Goal: Task Accomplishment & Management: Manage account settings

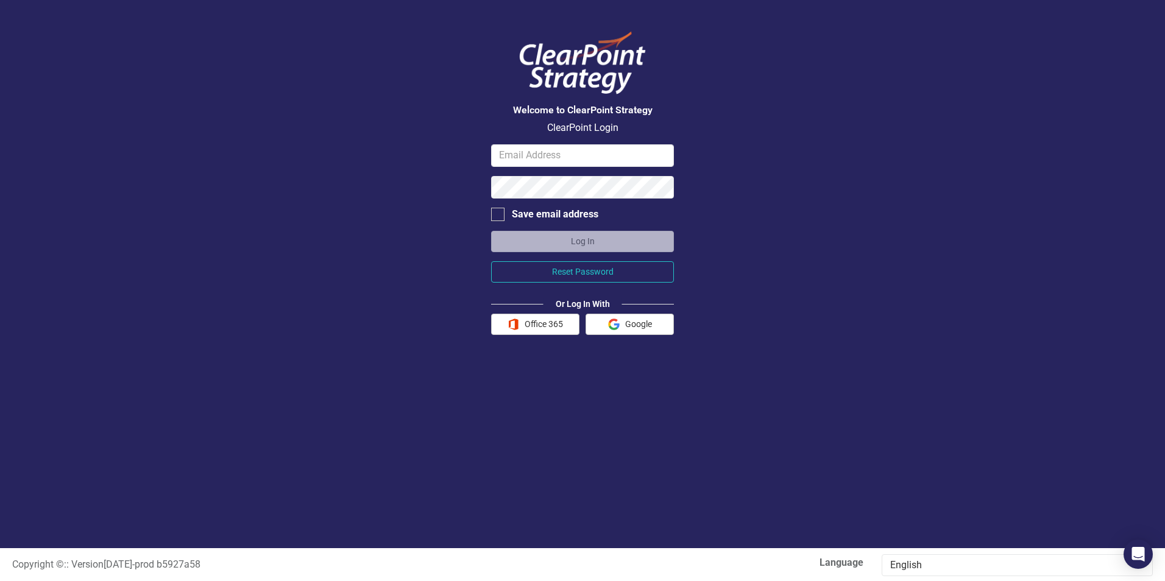
click at [542, 321] on button "Office 365" at bounding box center [535, 324] width 88 height 21
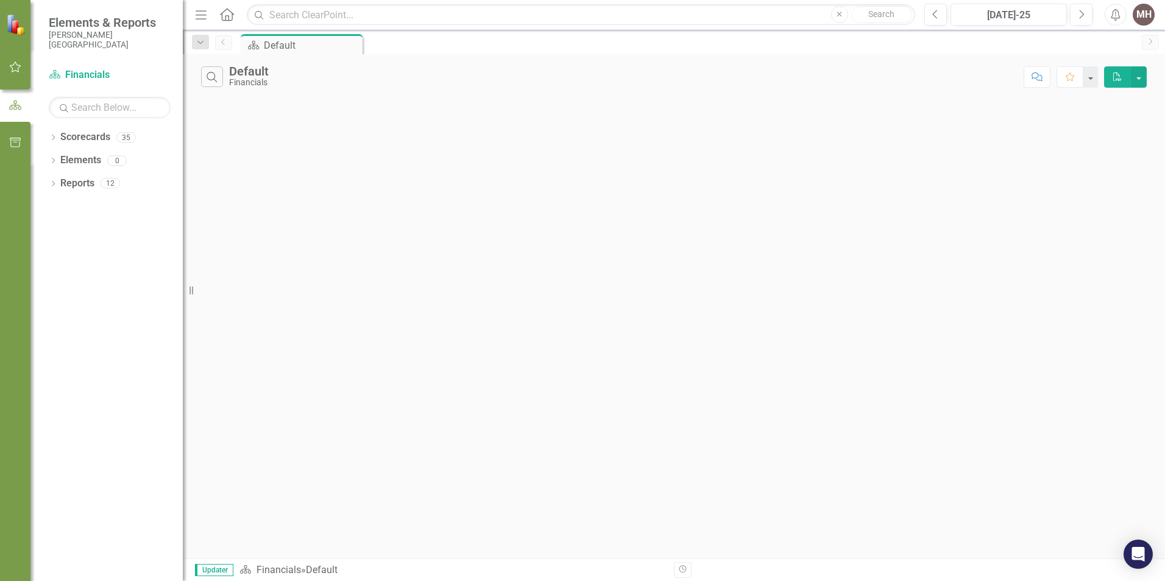
click at [52, 185] on icon "Dropdown" at bounding box center [53, 185] width 9 height 7
click at [57, 340] on icon "Dropdown" at bounding box center [58, 342] width 9 height 7
click at [90, 341] on div "Action Items" at bounding box center [124, 341] width 118 height 11
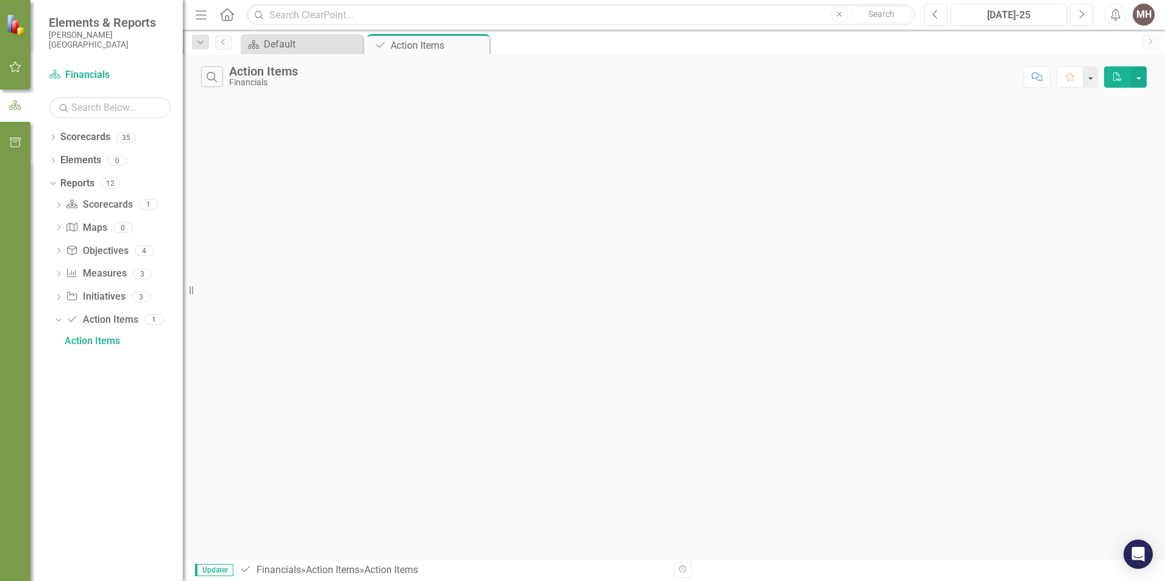
click at [57, 250] on icon "Dropdown" at bounding box center [58, 252] width 9 height 7
click at [116, 271] on div "Objectives" at bounding box center [124, 272] width 118 height 11
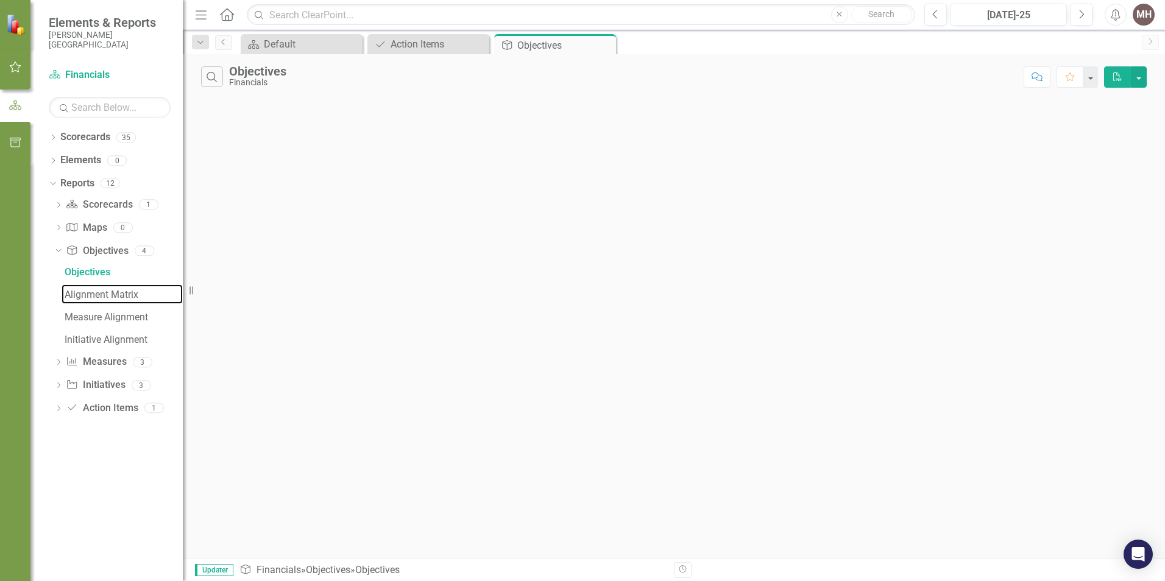
click at [110, 293] on div "Alignment Matrix" at bounding box center [124, 294] width 118 height 11
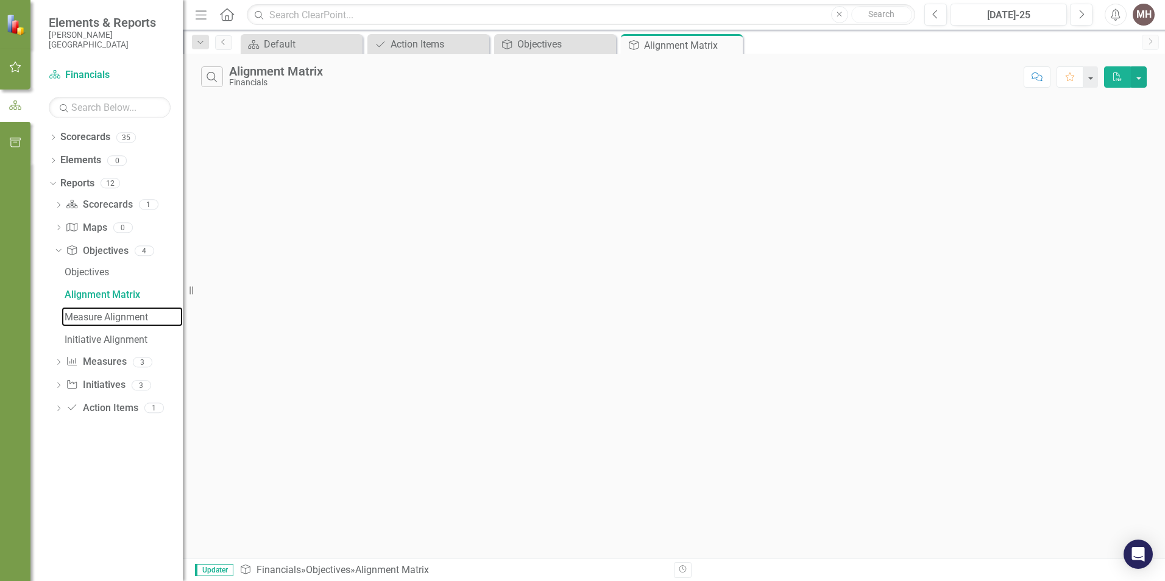
click at [111, 315] on div "Measure Alignment" at bounding box center [124, 317] width 118 height 11
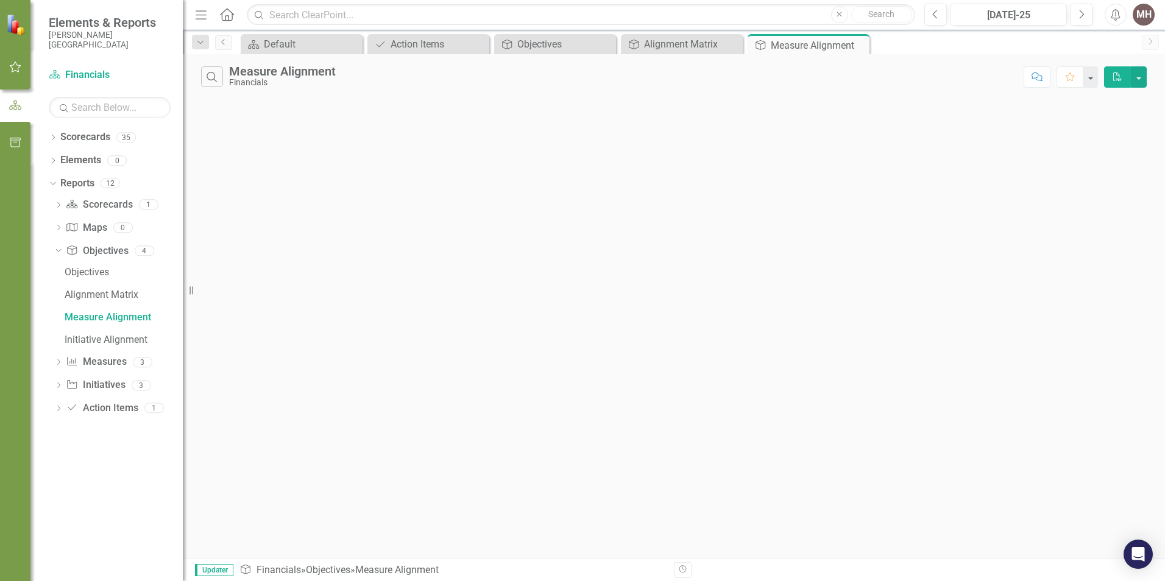
click at [58, 386] on icon "Dropdown" at bounding box center [58, 386] width 9 height 7
click at [57, 250] on icon "Dropdown" at bounding box center [58, 252] width 9 height 7
click at [133, 339] on div "Initiative Alignment" at bounding box center [124, 339] width 118 height 11
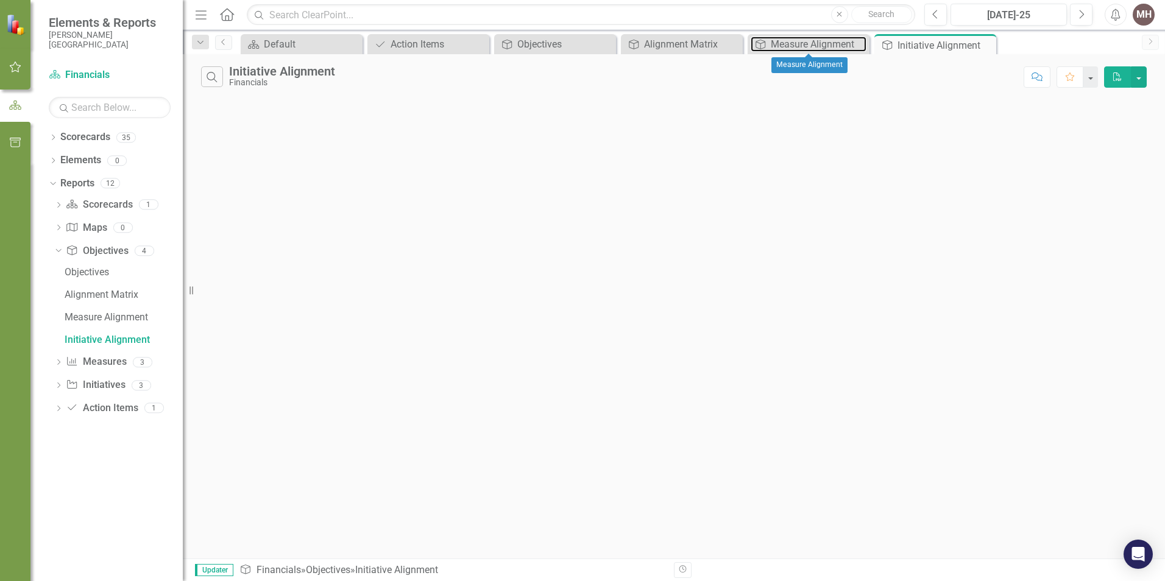
click at [811, 41] on div "Measure Alignment" at bounding box center [819, 44] width 96 height 15
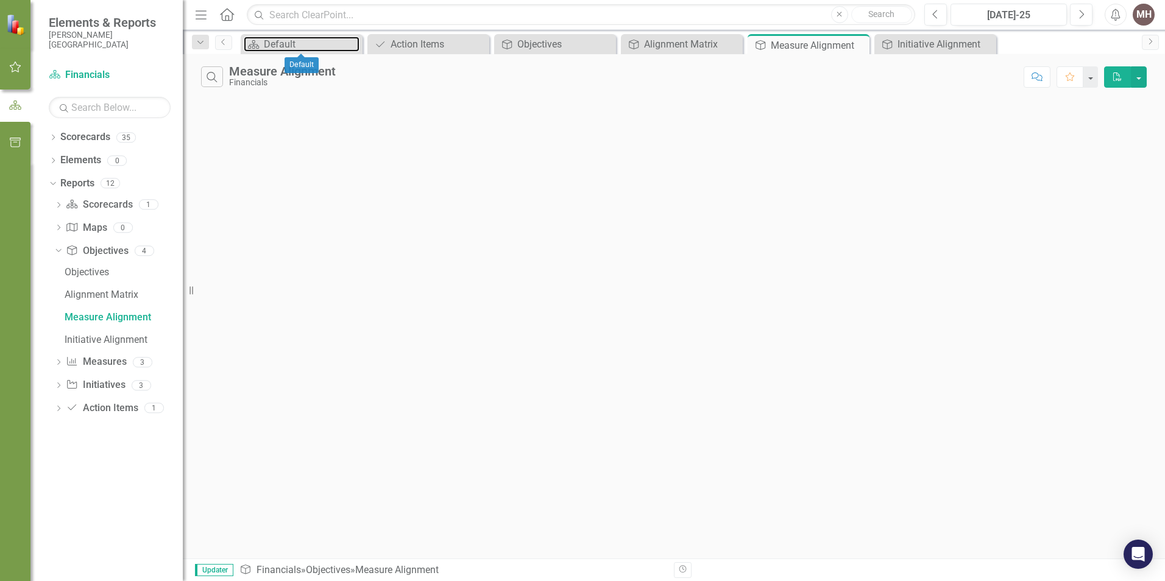
click at [317, 39] on div "Default" at bounding box center [312, 44] width 96 height 15
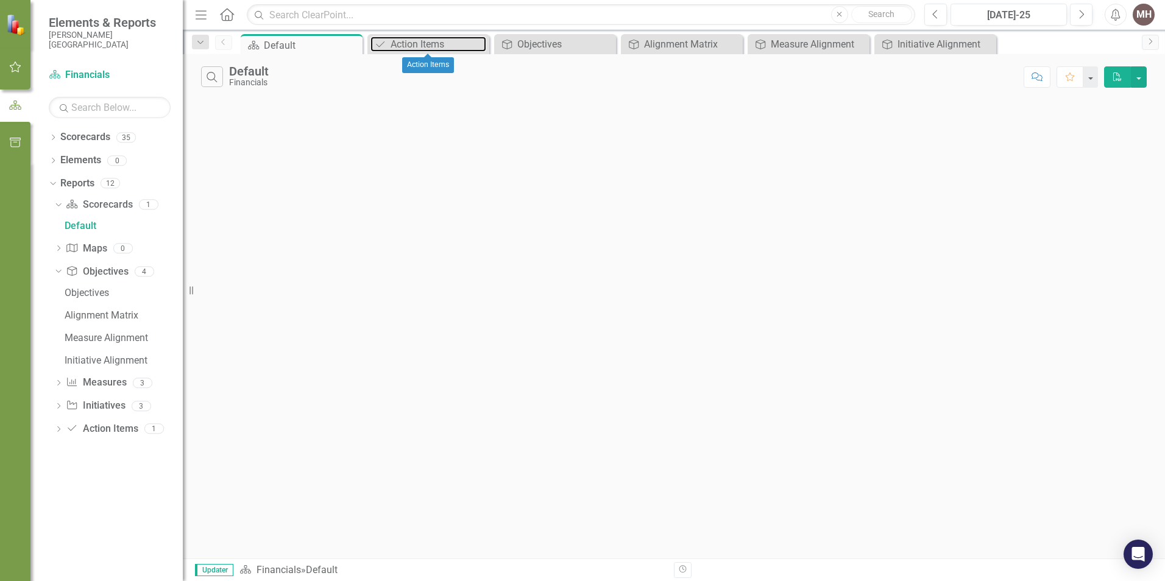
click at [431, 48] on div "Action Items" at bounding box center [438, 44] width 96 height 15
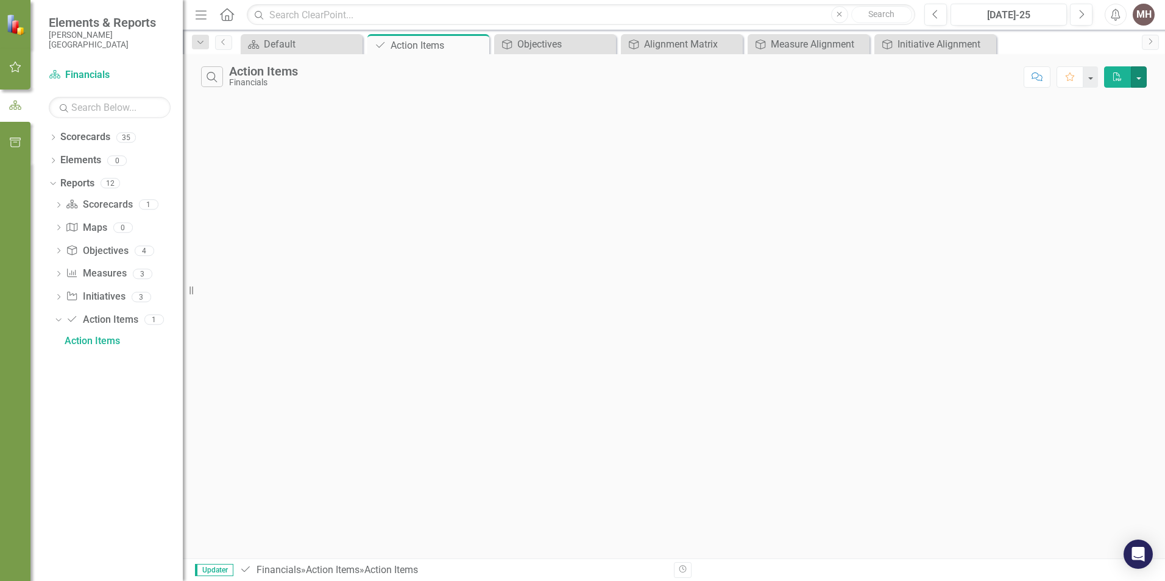
click at [1143, 78] on button "button" at bounding box center [1139, 76] width 16 height 21
click at [686, 313] on div "Search Action Items Financials Comment Favorite PDF" at bounding box center [674, 306] width 982 height 504
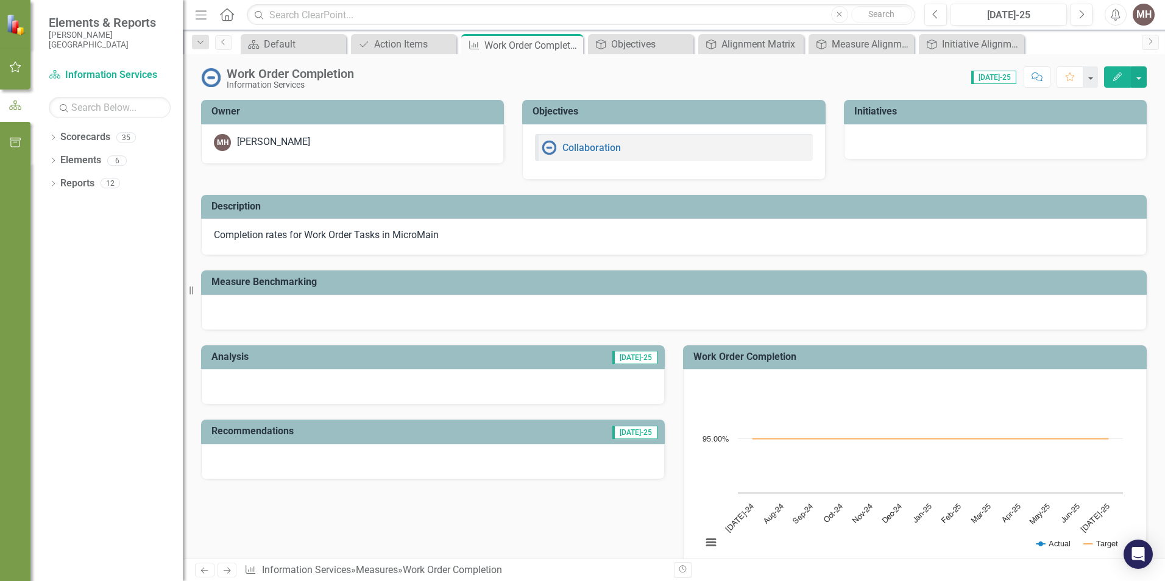
click at [293, 297] on div at bounding box center [673, 312] width 945 height 35
click at [321, 240] on p "Completion rates for Work Order Tasks in MicroMain" at bounding box center [674, 235] width 920 height 14
click at [638, 356] on span "[DATE]-25" at bounding box center [634, 357] width 45 height 13
drag, startPoint x: 561, startPoint y: 383, endPoint x: 314, endPoint y: 387, distance: 246.8
click at [556, 385] on div at bounding box center [433, 386] width 464 height 35
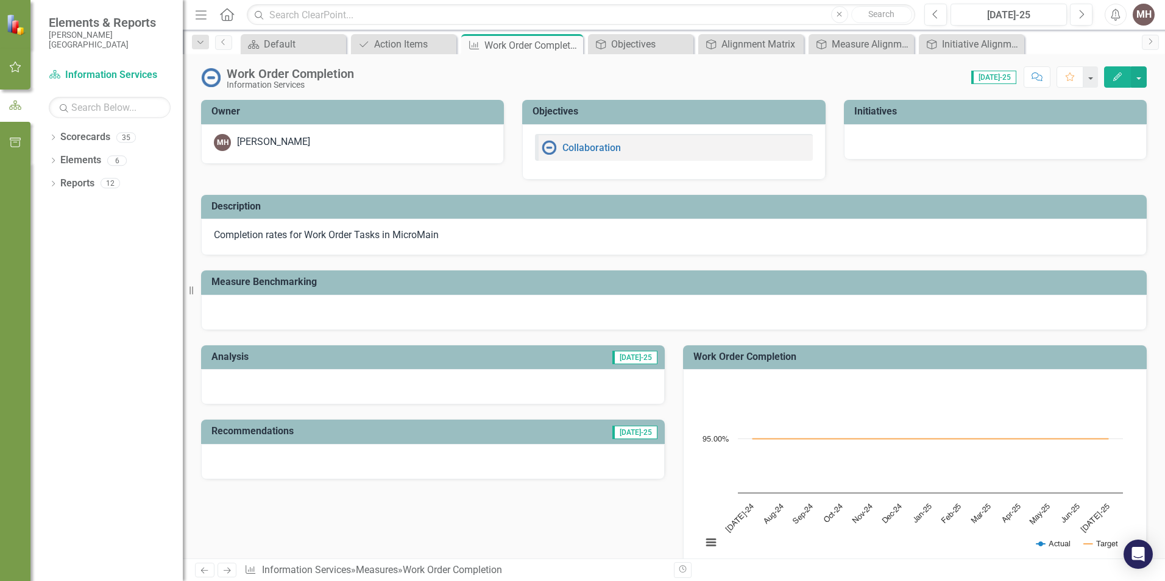
click at [267, 392] on div at bounding box center [433, 386] width 464 height 35
click at [939, 132] on div at bounding box center [995, 141] width 303 height 35
click at [922, 150] on div at bounding box center [995, 141] width 303 height 35
click at [384, 233] on p "Completion rates for Work Order Tasks in MicroMain" at bounding box center [674, 235] width 920 height 14
click at [260, 303] on div at bounding box center [673, 312] width 945 height 35
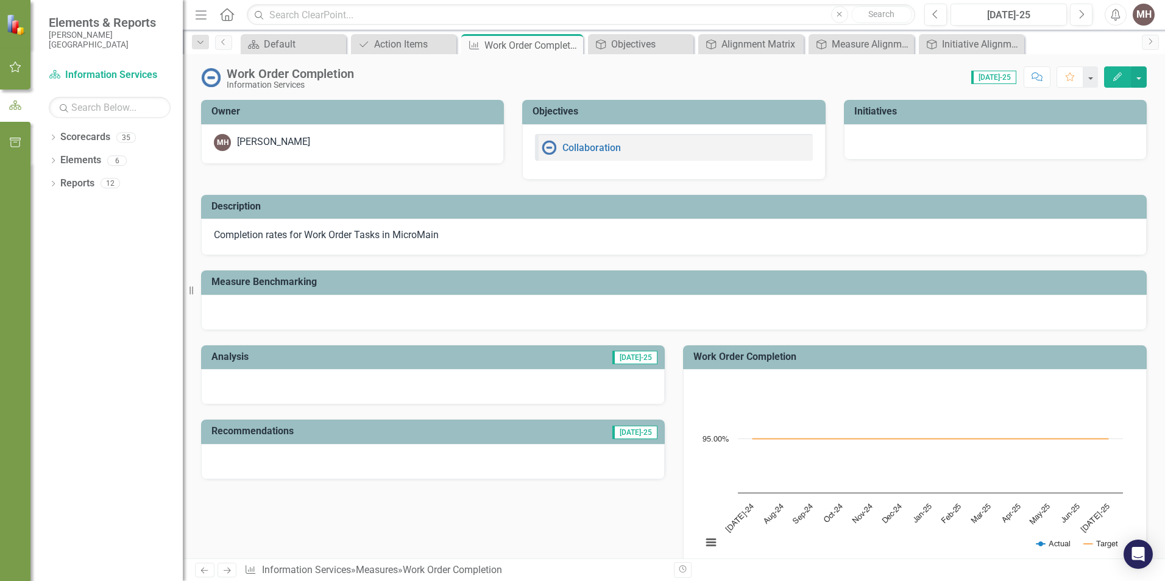
click at [238, 315] on div at bounding box center [673, 312] width 945 height 35
click at [236, 307] on div at bounding box center [673, 312] width 945 height 35
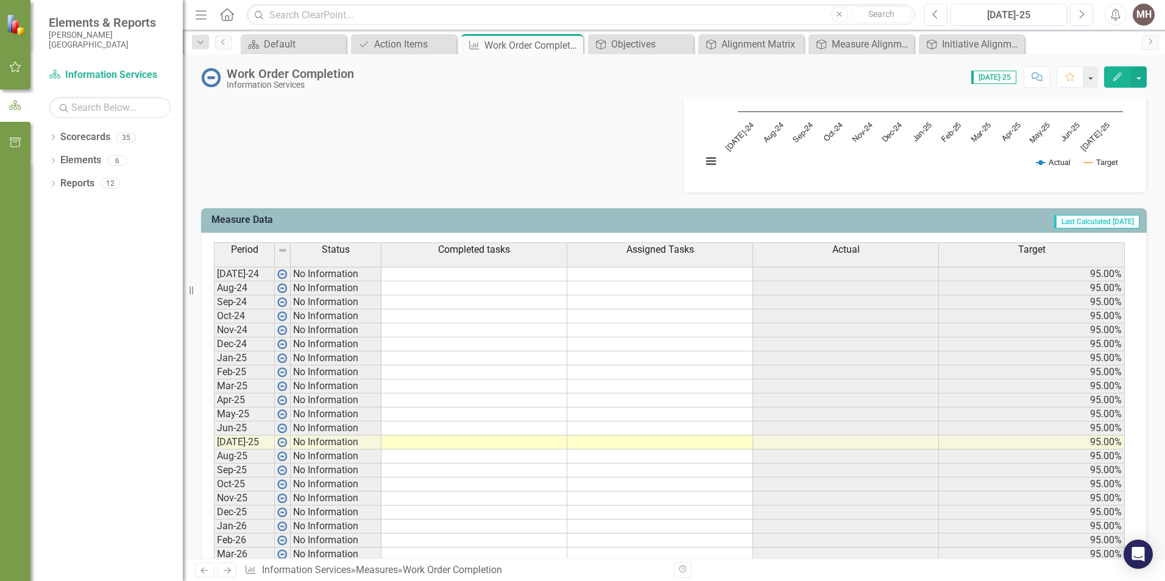
scroll to position [426, 0]
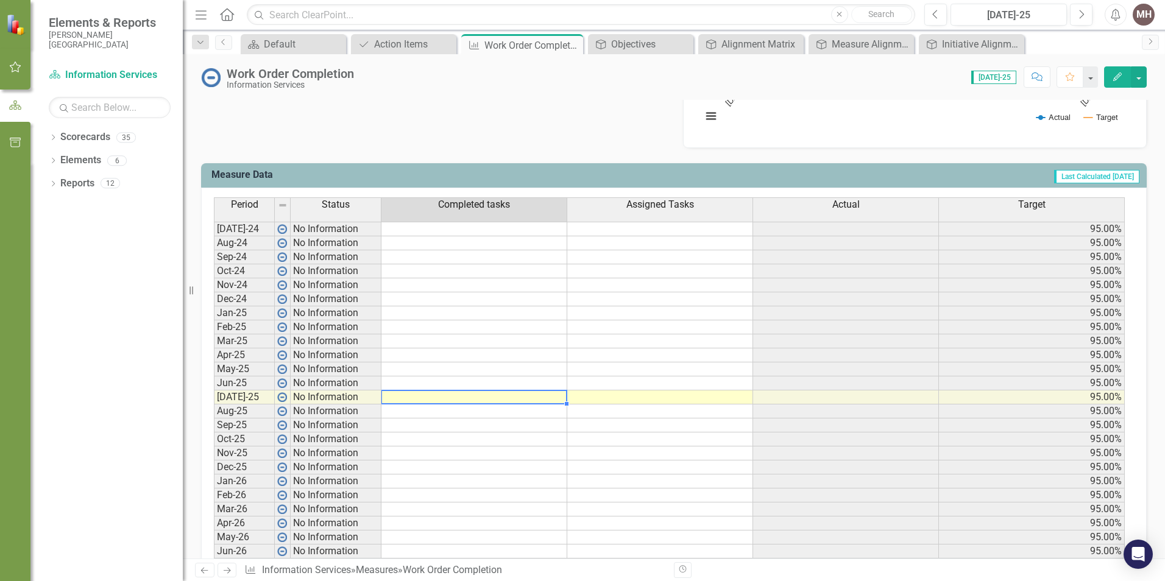
click at [413, 398] on td at bounding box center [474, 397] width 186 height 14
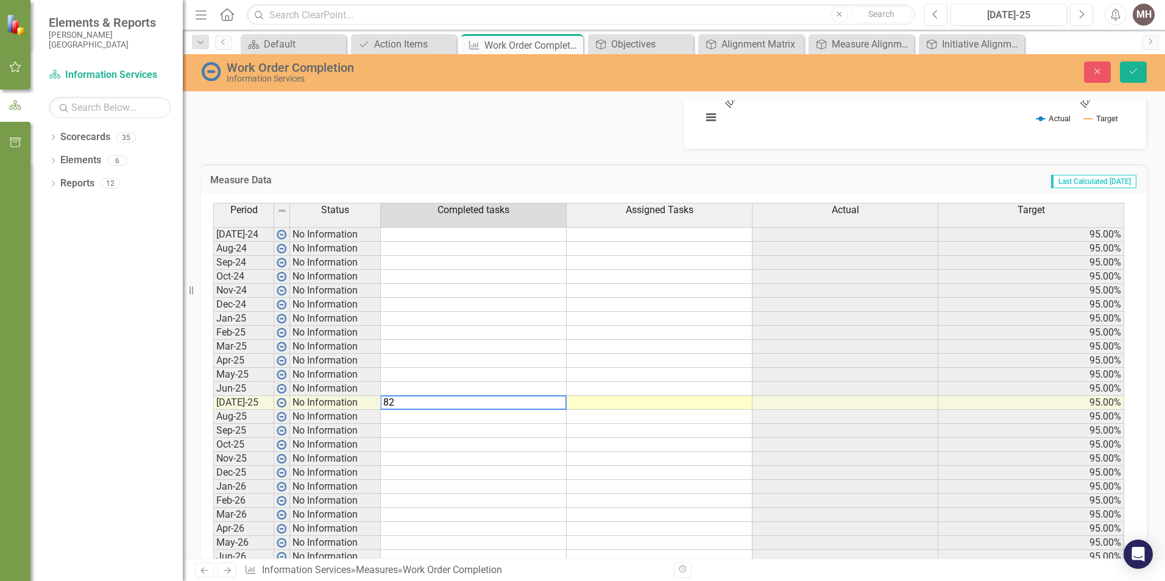
type textarea "82"
click at [623, 402] on td at bounding box center [660, 403] width 186 height 14
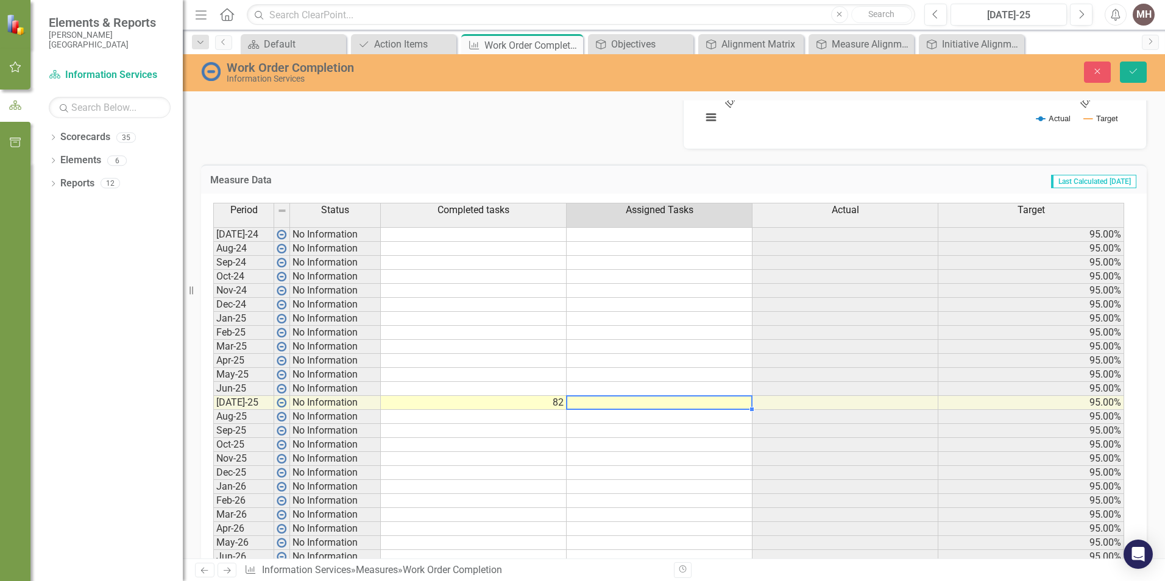
click at [652, 400] on td at bounding box center [660, 403] width 186 height 14
type textarea "85"
click at [847, 402] on td at bounding box center [845, 403] width 186 height 14
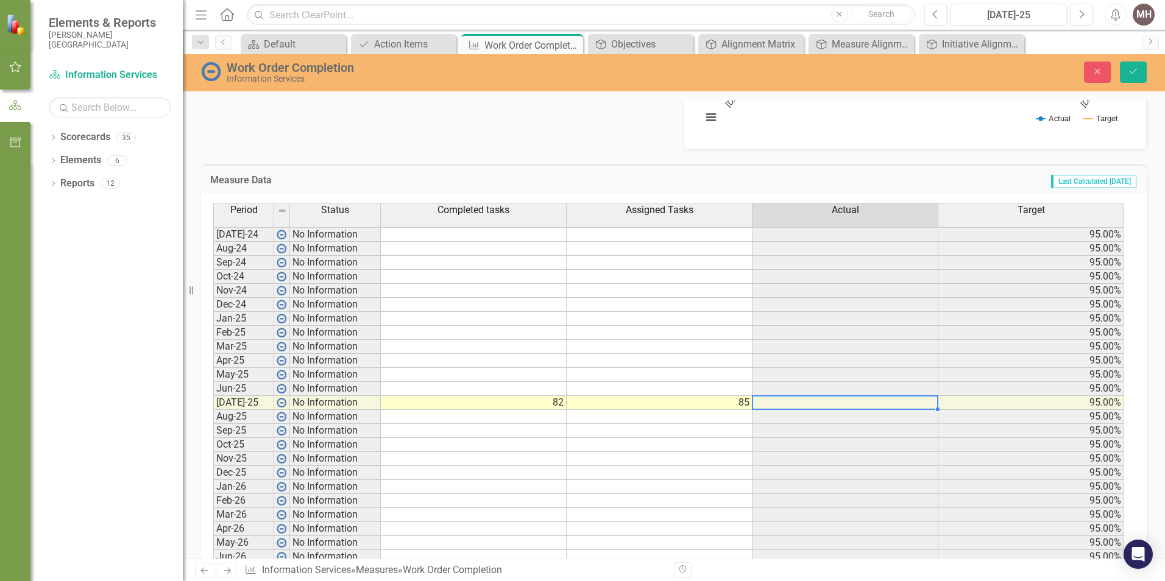
click at [623, 399] on td "85" at bounding box center [660, 403] width 186 height 14
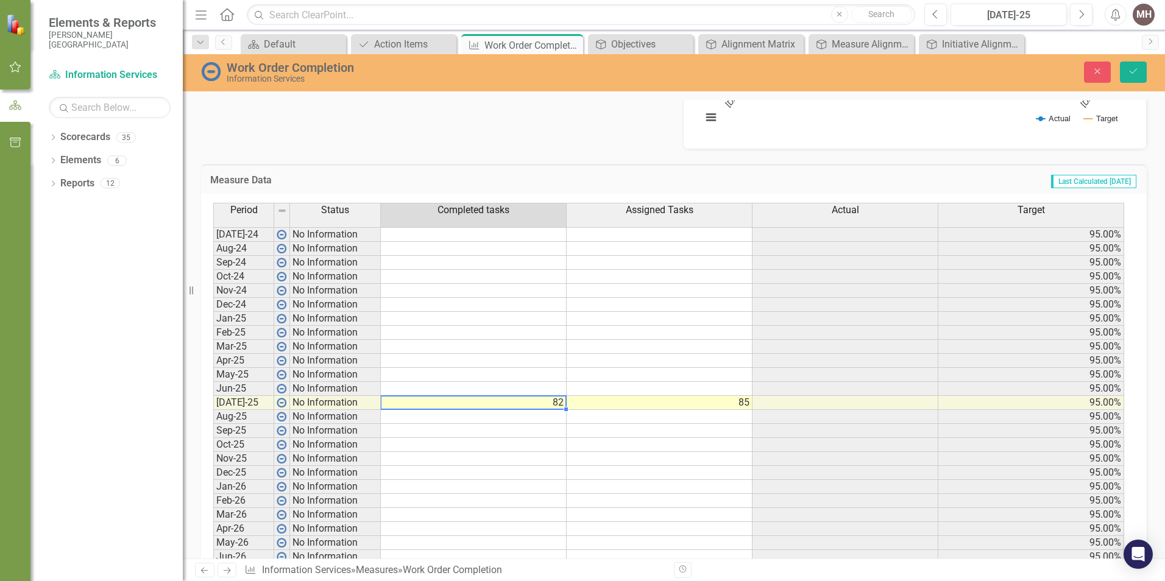
click at [536, 403] on td "82" at bounding box center [474, 403] width 186 height 14
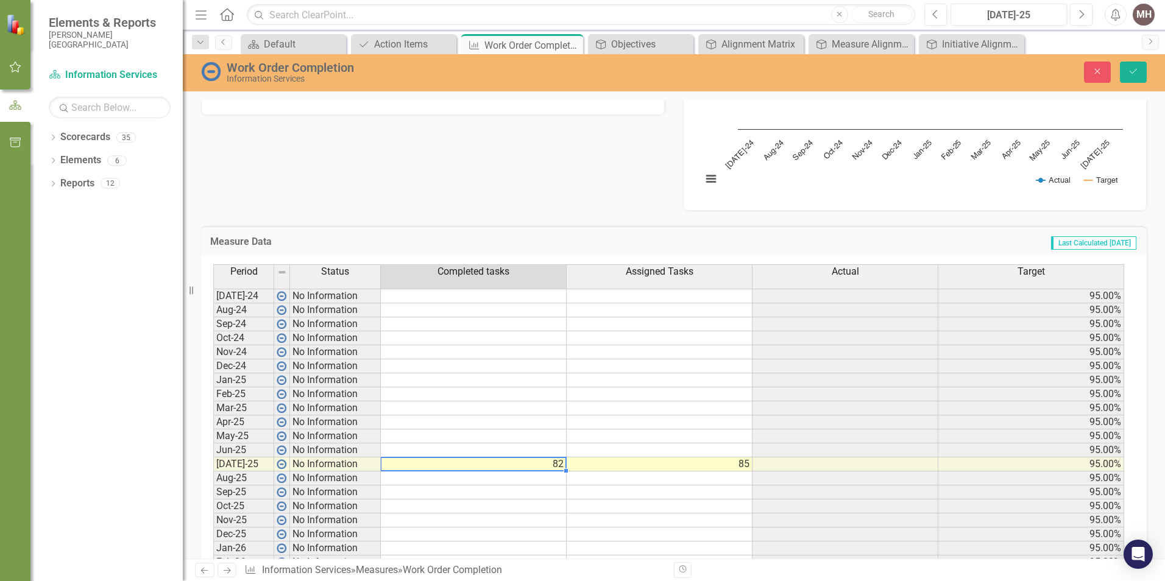
scroll to position [401, 0]
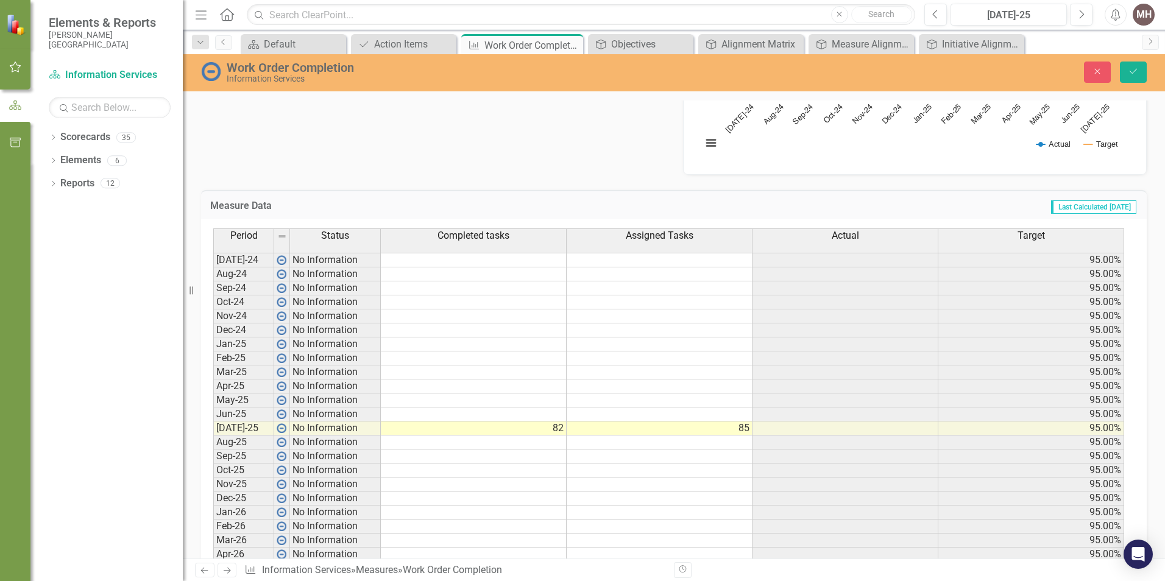
click at [732, 200] on td "Last Calculated 30 days ago" at bounding box center [867, 207] width 542 height 16
click at [1131, 68] on icon "Save" at bounding box center [1133, 71] width 11 height 9
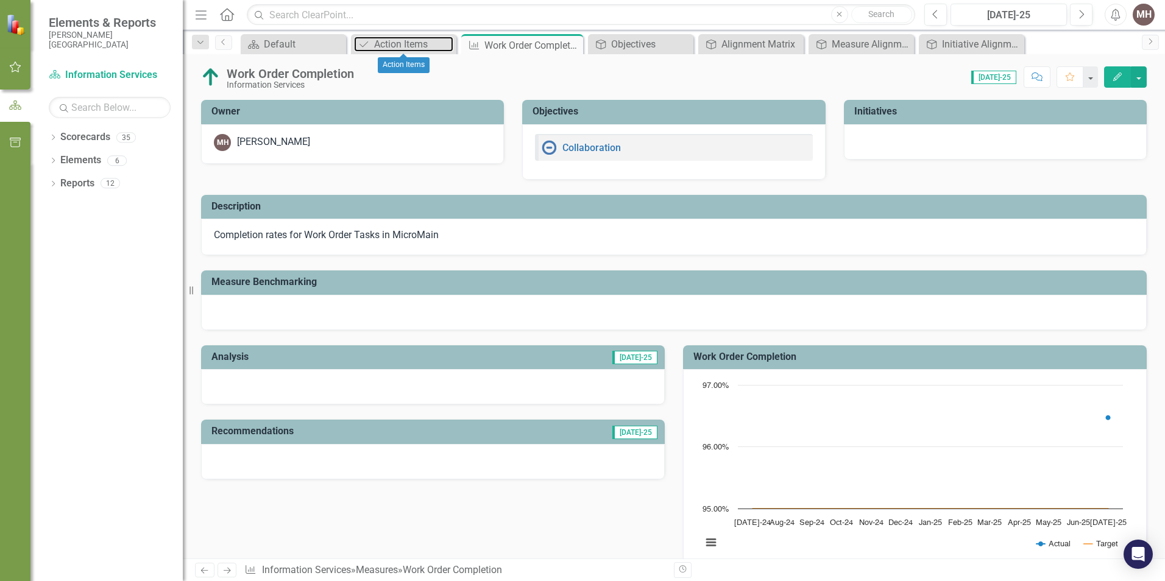
click at [404, 45] on div "Action Items" at bounding box center [413, 44] width 79 height 15
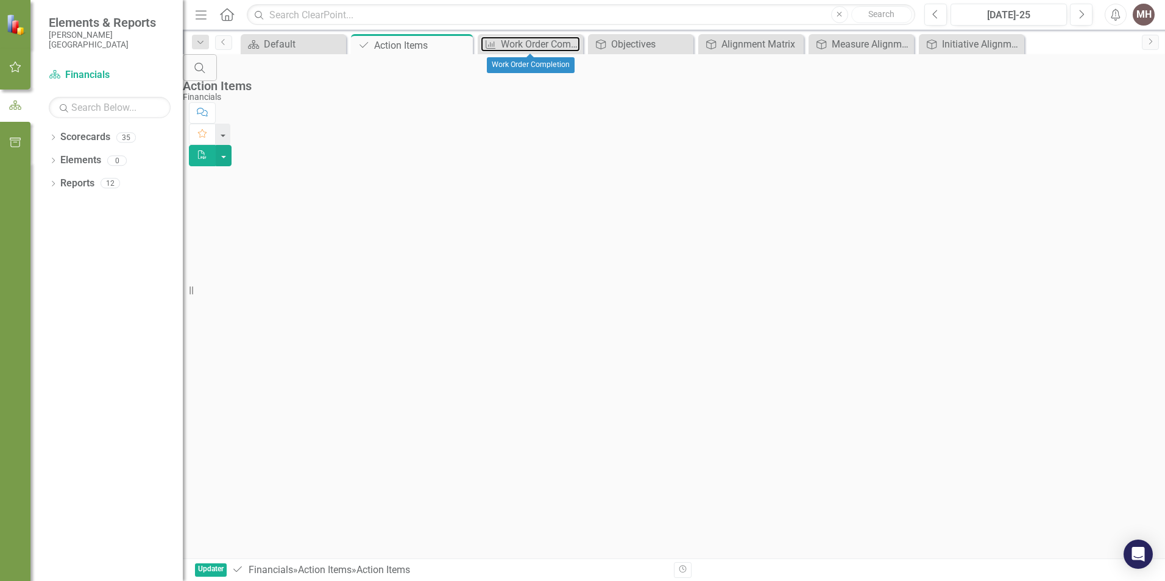
click at [529, 50] on div "Work Order Completion" at bounding box center [540, 44] width 79 height 15
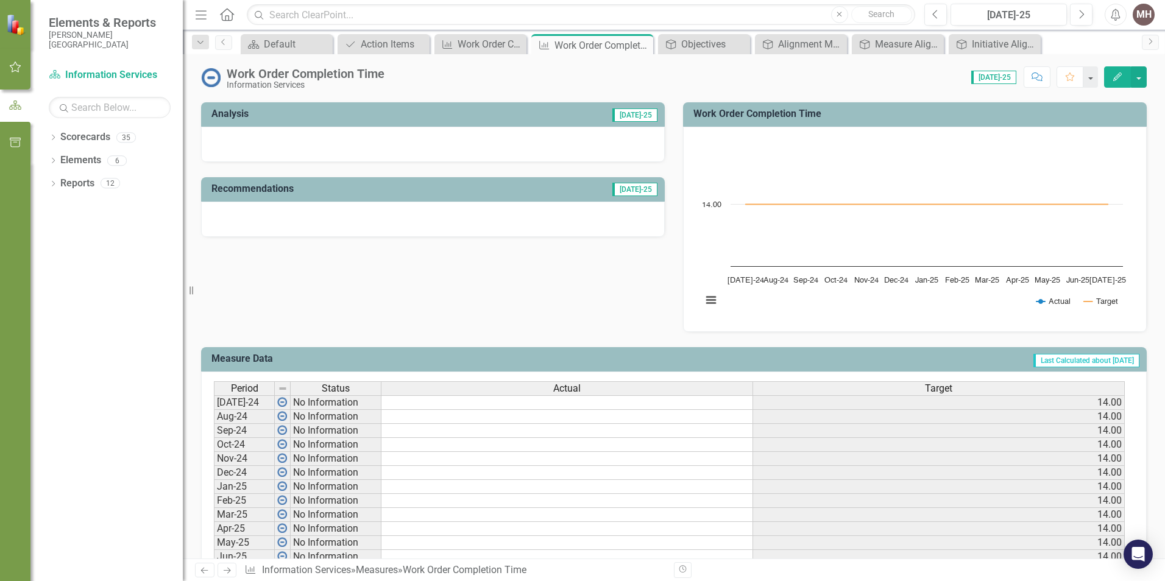
scroll to position [448, 0]
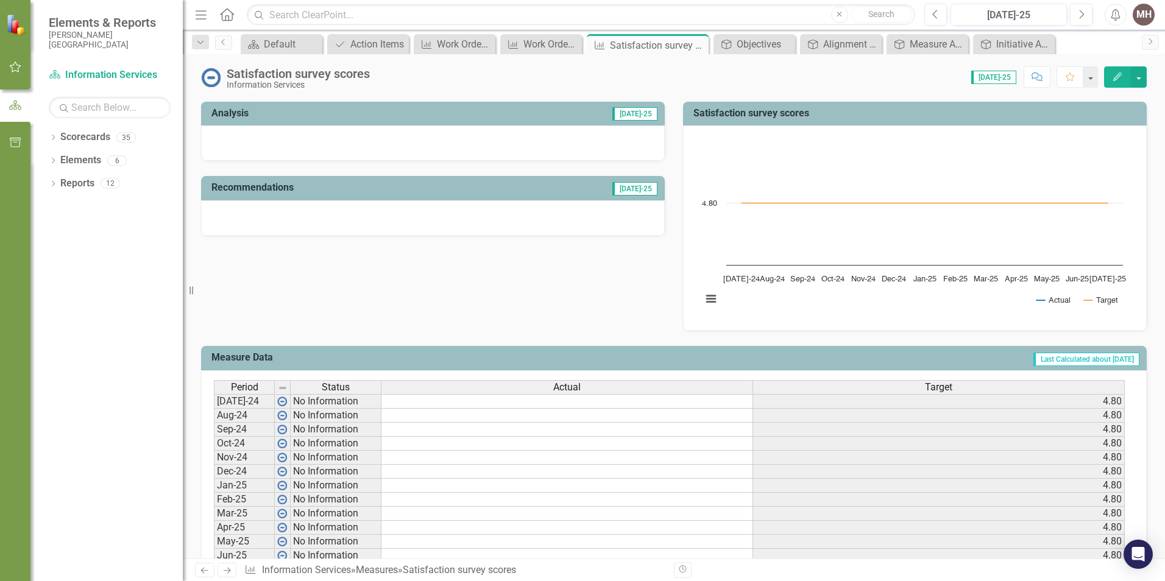
scroll to position [447, 0]
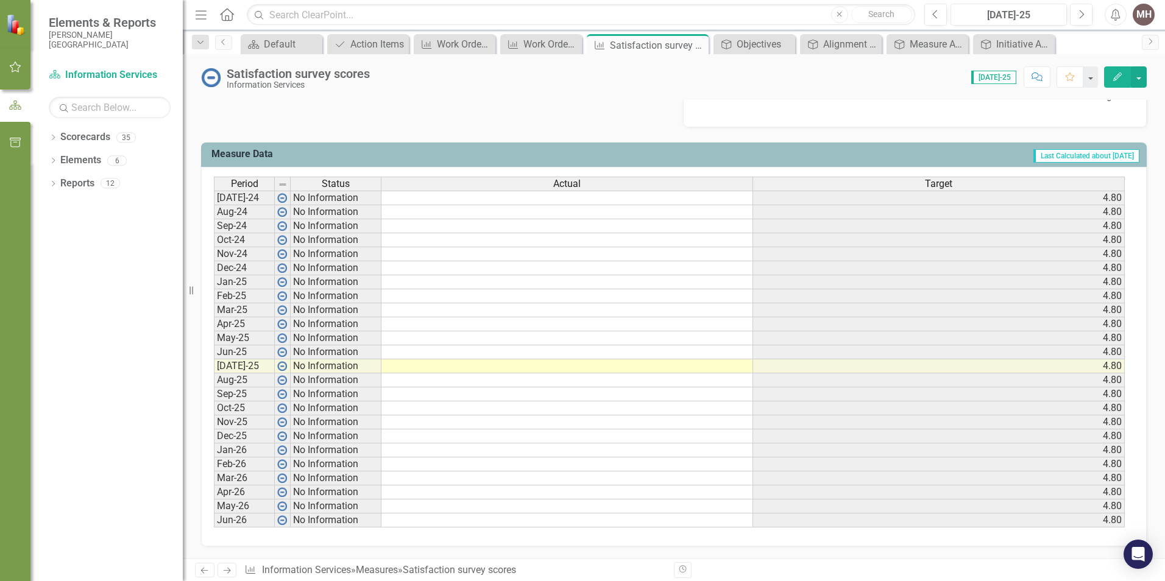
click at [400, 349] on td at bounding box center [567, 352] width 372 height 14
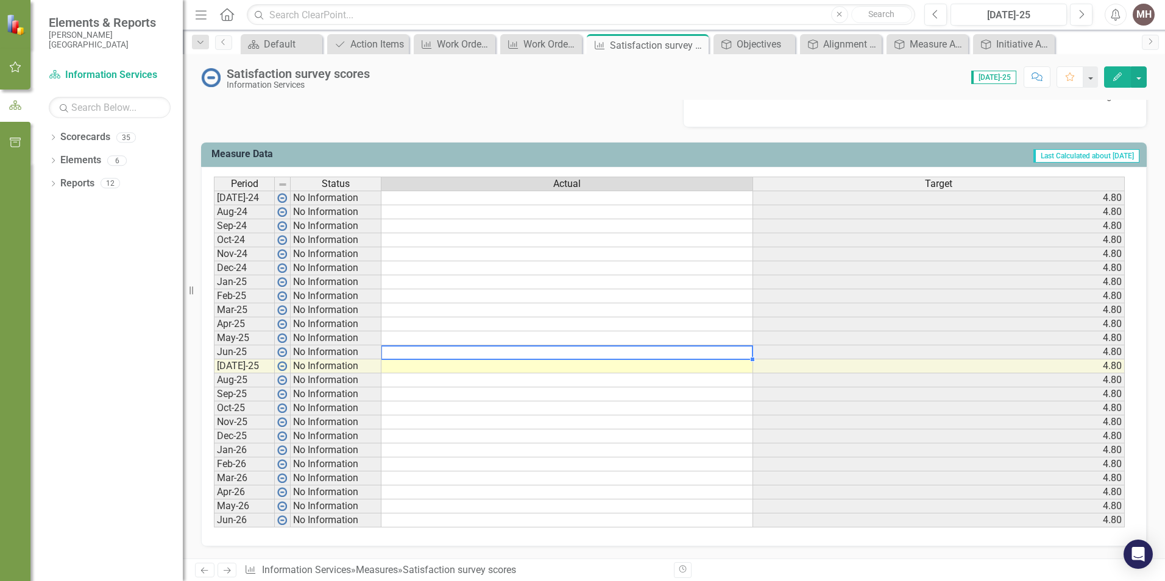
click at [414, 367] on td at bounding box center [567, 366] width 372 height 14
click at [433, 369] on td at bounding box center [567, 366] width 372 height 14
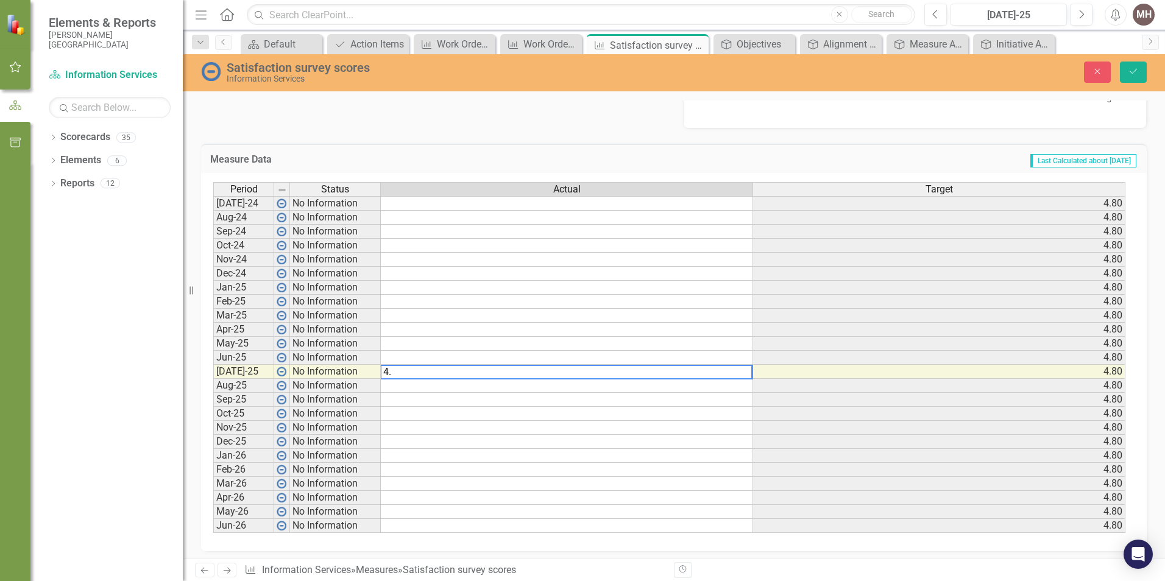
type textarea "4.7"
click at [461, 367] on td "4.70" at bounding box center [567, 372] width 372 height 14
click at [402, 373] on textarea "4." at bounding box center [566, 372] width 373 height 15
type textarea "4.7665"
click at [431, 404] on td at bounding box center [567, 400] width 372 height 14
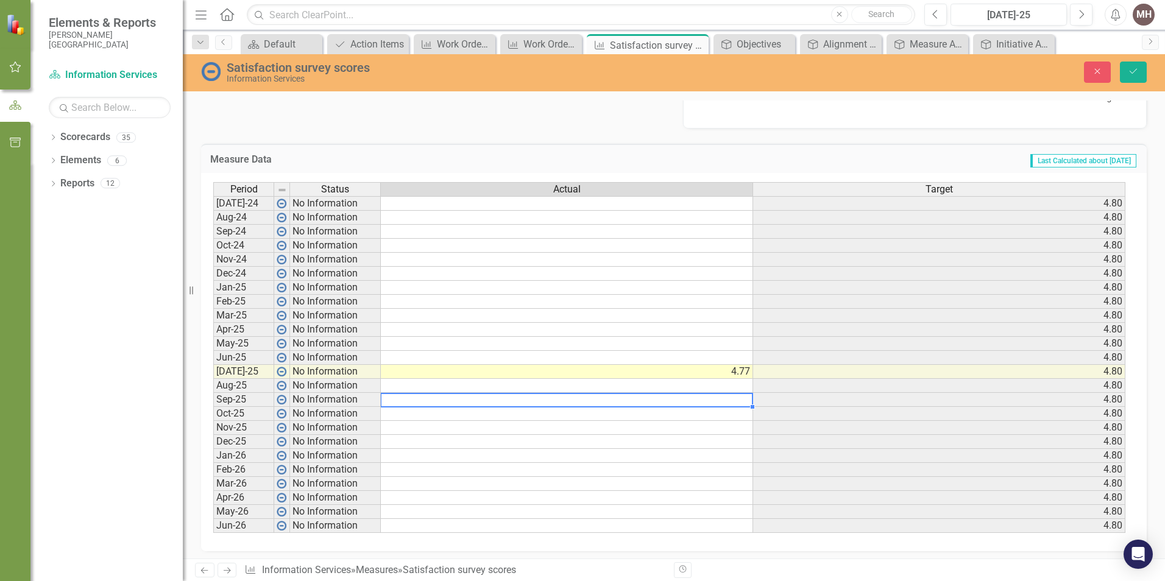
click at [213, 366] on div "Period Status Actual Target Jul-24 No Information 4.80 Aug-24 No Information 4.…" at bounding box center [213, 357] width 0 height 351
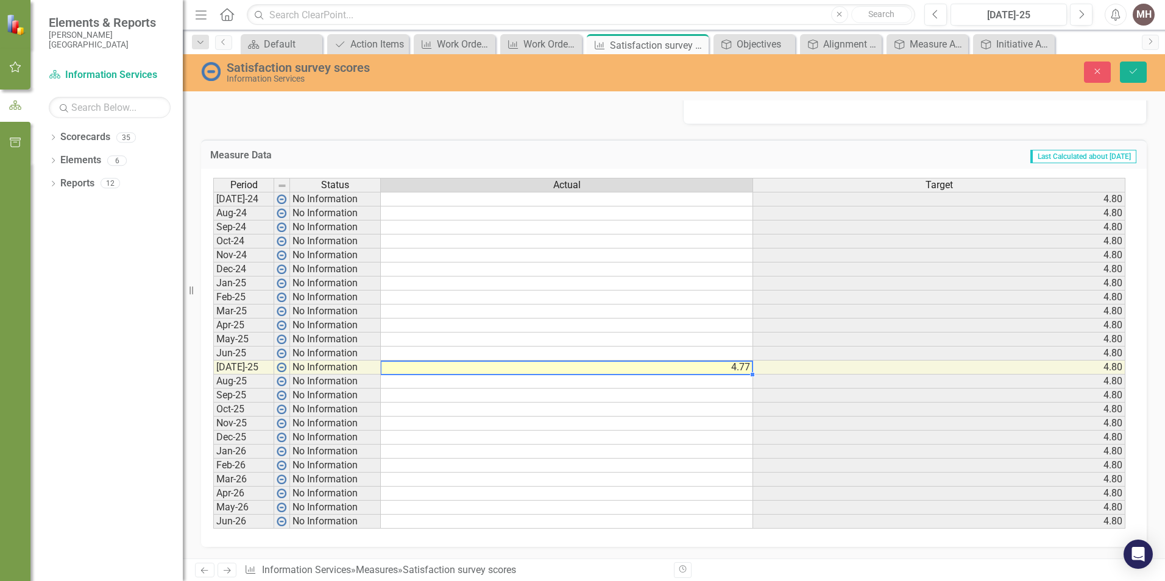
scroll to position [452, 0]
click at [662, 352] on td at bounding box center [567, 353] width 372 height 14
click at [526, 352] on td at bounding box center [567, 353] width 372 height 14
type textarea "5.0"
click at [551, 411] on td at bounding box center [567, 409] width 372 height 14
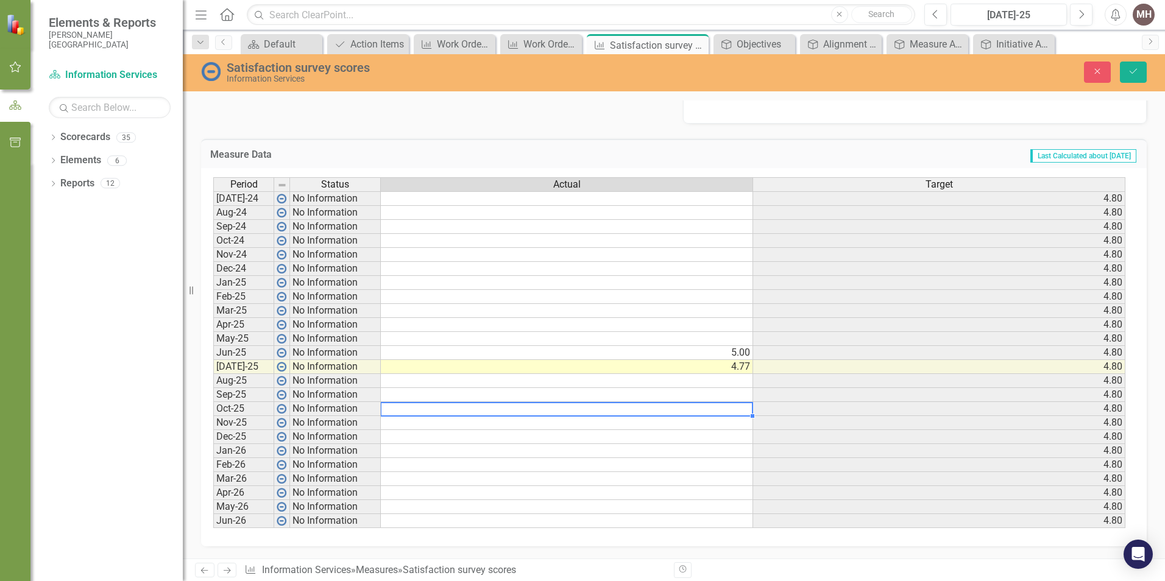
click at [417, 335] on td at bounding box center [567, 339] width 372 height 14
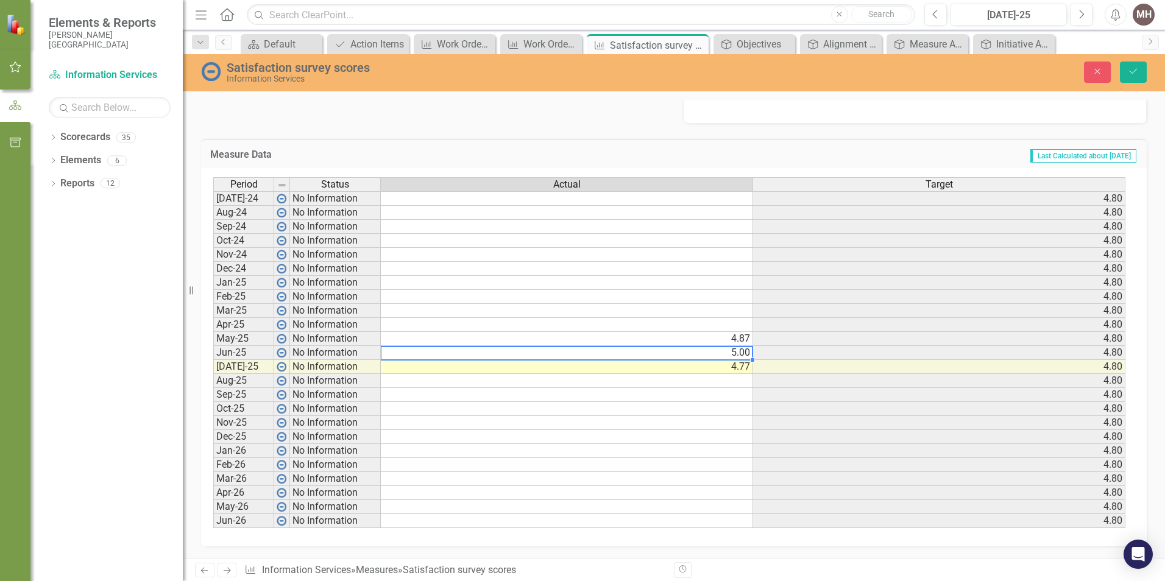
type textarea "5.0"
